Goal: Task Accomplishment & Management: Manage account settings

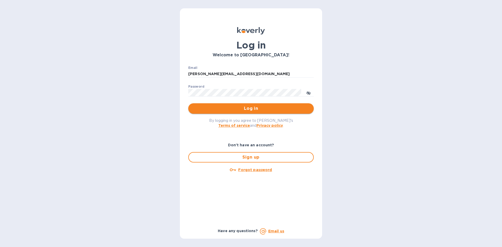
click at [247, 107] on span "Log in" at bounding box center [250, 109] width 117 height 6
